Goal: Task Accomplishment & Management: Manage account settings

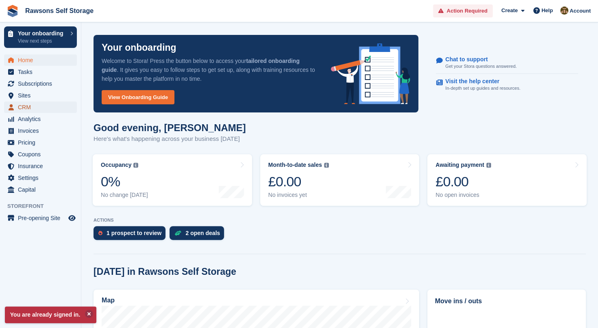
click at [30, 105] on span "CRM" at bounding box center [42, 107] width 49 height 11
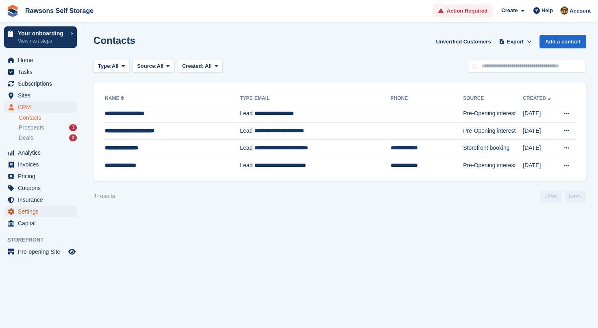
click at [29, 209] on span "Settings" at bounding box center [42, 211] width 49 height 11
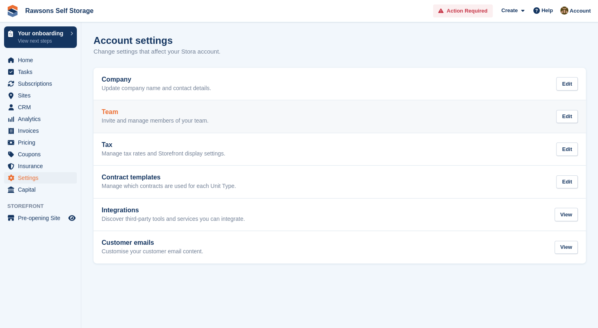
click at [152, 124] on p "Invite and manage members of your team." at bounding box center [155, 120] width 107 height 7
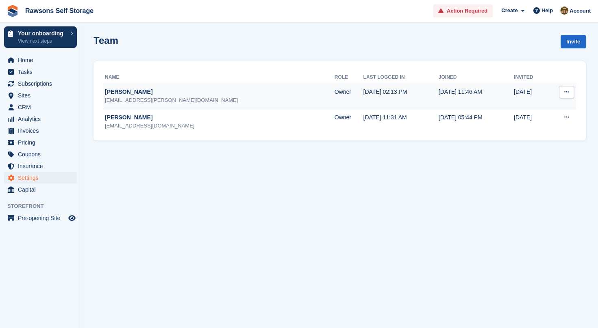
click at [563, 94] on button at bounding box center [566, 92] width 15 height 12
click at [541, 107] on p "Edit team member" at bounding box center [535, 108] width 71 height 11
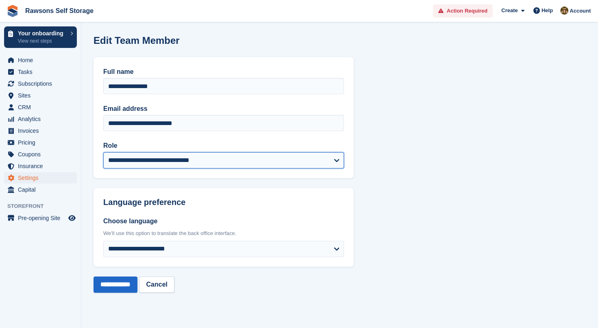
click at [337, 158] on select "**********" at bounding box center [223, 160] width 241 height 16
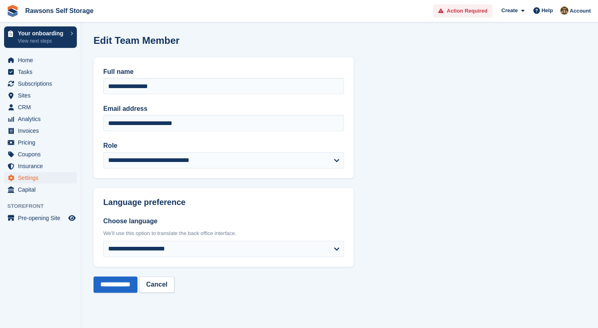
click at [381, 163] on section "**********" at bounding box center [339, 164] width 517 height 328
click at [30, 60] on span "Home" at bounding box center [42, 59] width 49 height 11
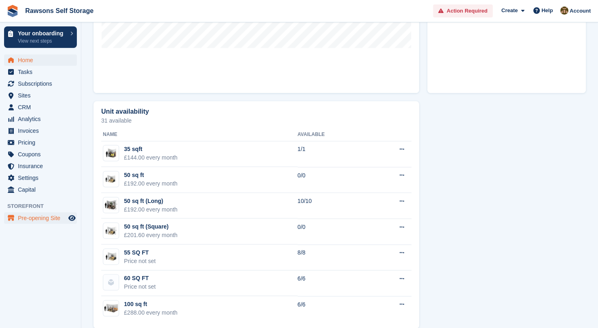
scroll to position [419, 0]
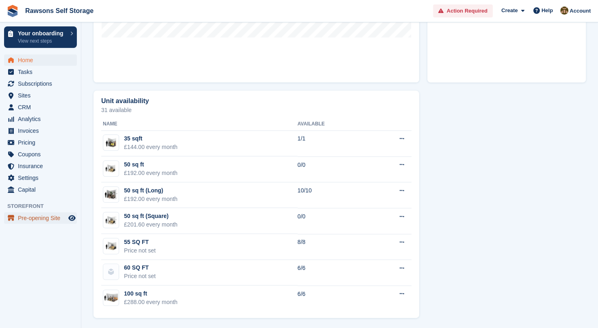
click at [61, 222] on span "Pre-opening Site" at bounding box center [42, 218] width 49 height 11
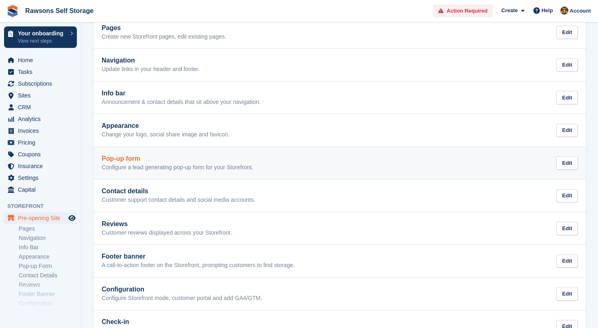
scroll to position [78, 0]
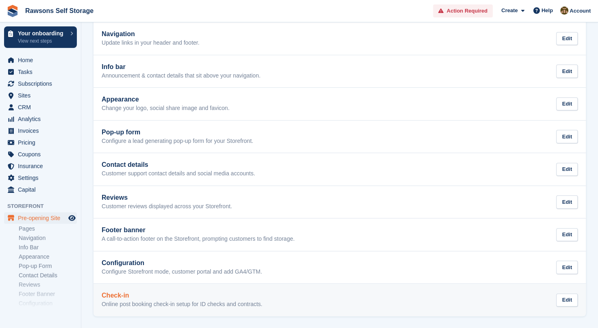
click at [170, 300] on div "Check-in Online post booking check-in setup for ID checks and contracts." at bounding box center [182, 300] width 161 height 16
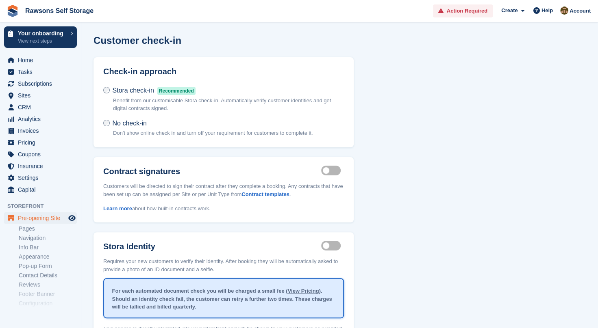
click at [443, 162] on div "Customer check-in Check-in approach Stora check-in Recommended Benefit from our…" at bounding box center [339, 210] width 492 height 350
click at [443, 8] on span at bounding box center [440, 11] width 5 height 8
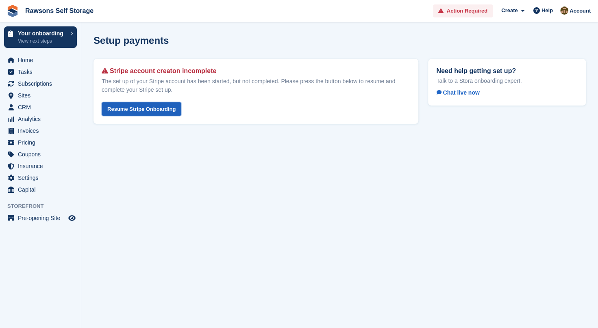
click at [149, 111] on link "Resume Stripe Onboarding" at bounding box center [142, 108] width 80 height 13
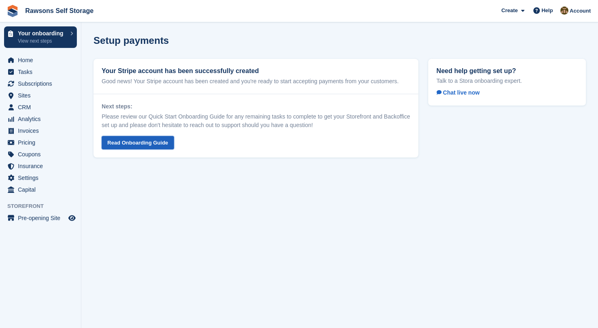
click at [158, 143] on link "Read Onboarding Guide" at bounding box center [138, 142] width 72 height 13
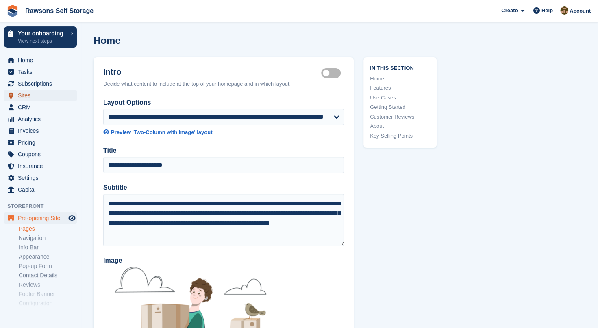
click at [46, 90] on span "Sites" at bounding box center [42, 95] width 49 height 11
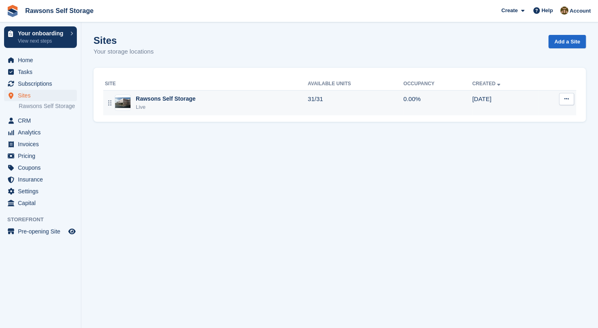
click at [127, 98] on img at bounding box center [122, 103] width 15 height 11
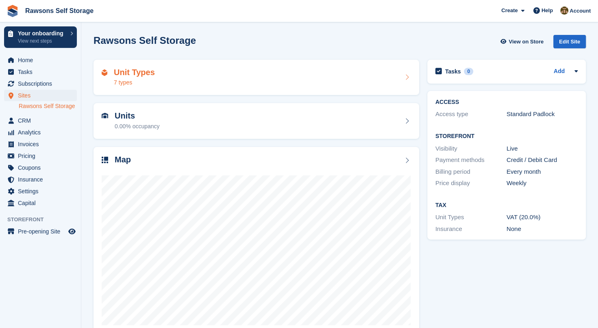
click at [187, 83] on div "Unit Types 7 types" at bounding box center [256, 78] width 309 height 20
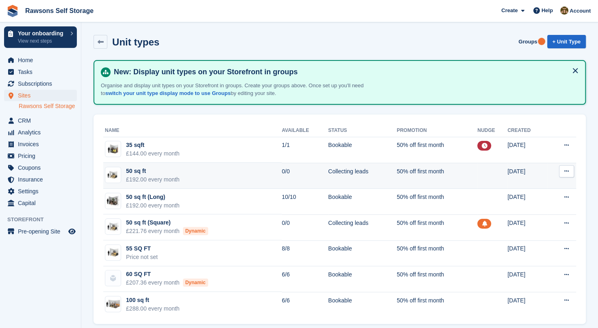
scroll to position [7, 0]
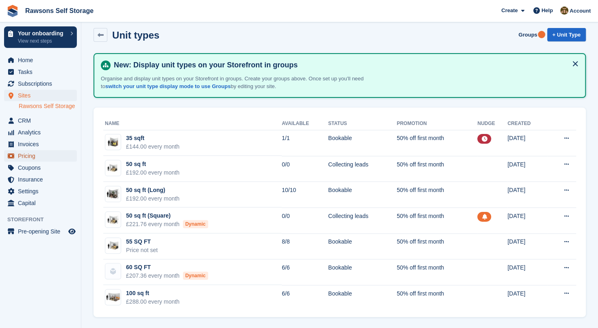
click at [33, 156] on span "Pricing" at bounding box center [42, 155] width 49 height 11
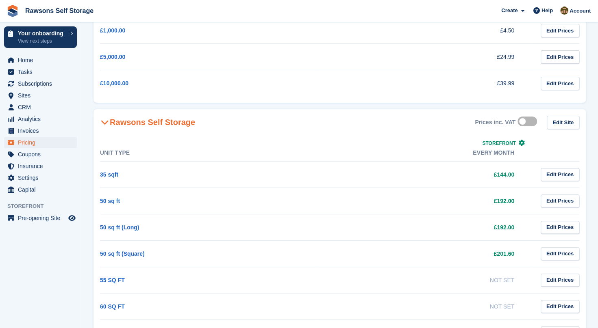
scroll to position [144, 0]
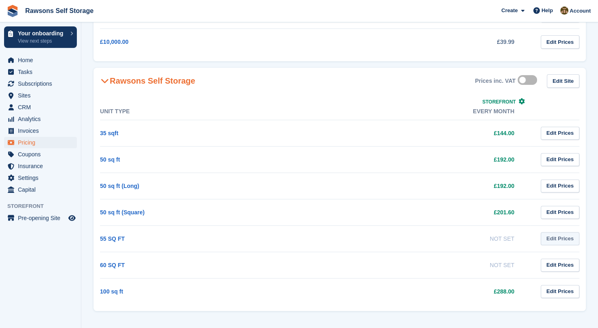
click at [546, 236] on link "Edit Prices" at bounding box center [560, 239] width 39 height 13
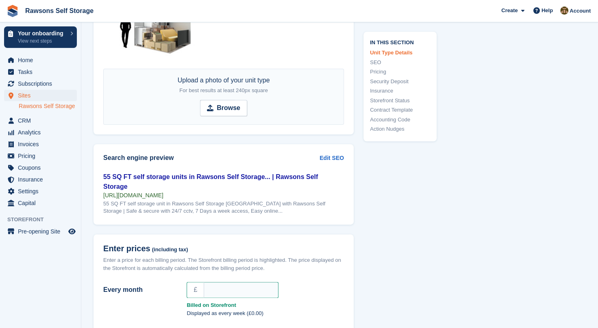
scroll to position [601, 0]
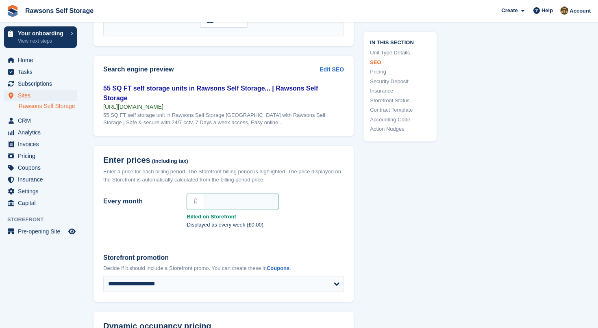
click at [35, 39] on p "View next steps" at bounding box center [42, 40] width 48 height 7
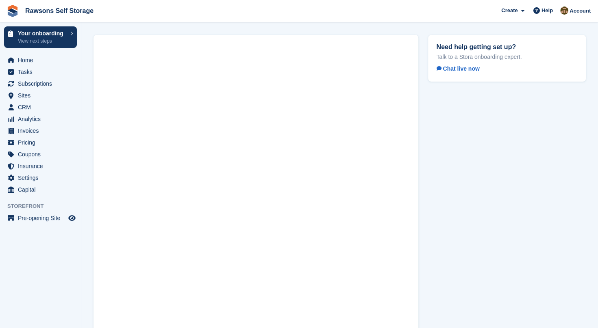
scroll to position [47, 0]
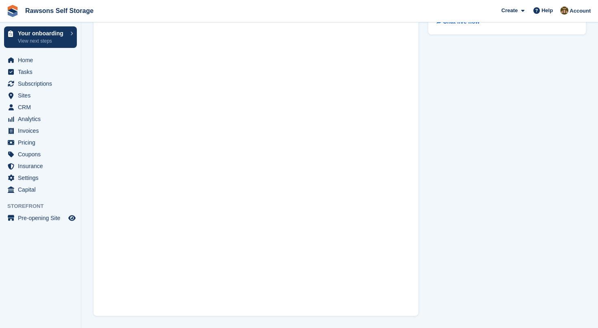
click at [29, 262] on aside "Your onboarding View next steps Home Tasks Subscriptions Subscriptions Subscrip…" at bounding box center [40, 166] width 81 height 288
